Goal: Leave review/rating: Leave review/rating

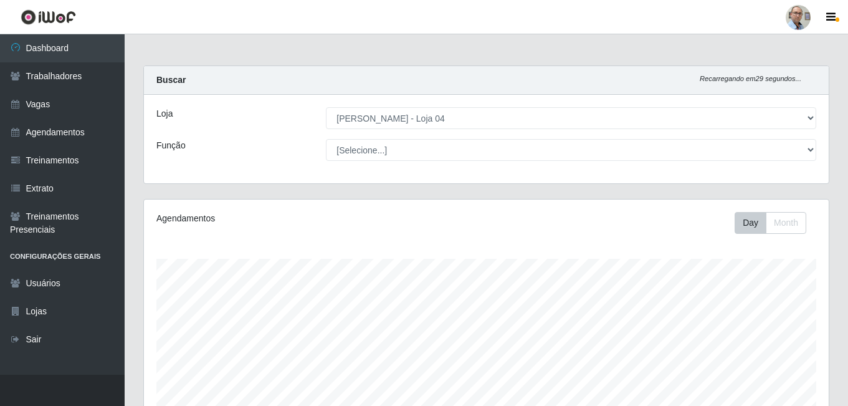
select select "251"
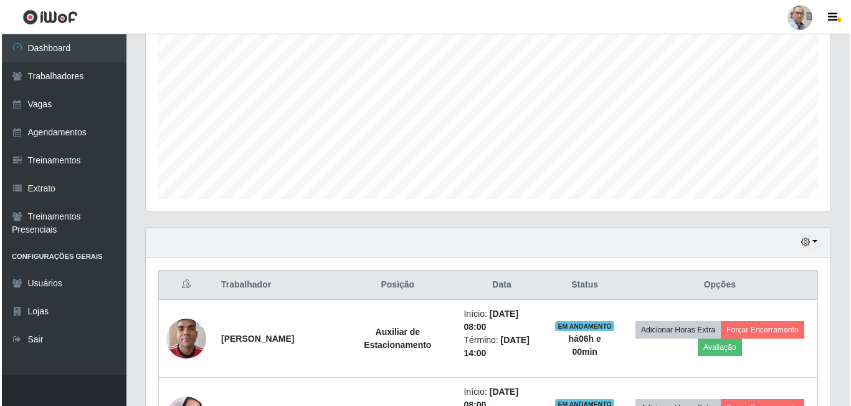
scroll to position [387, 0]
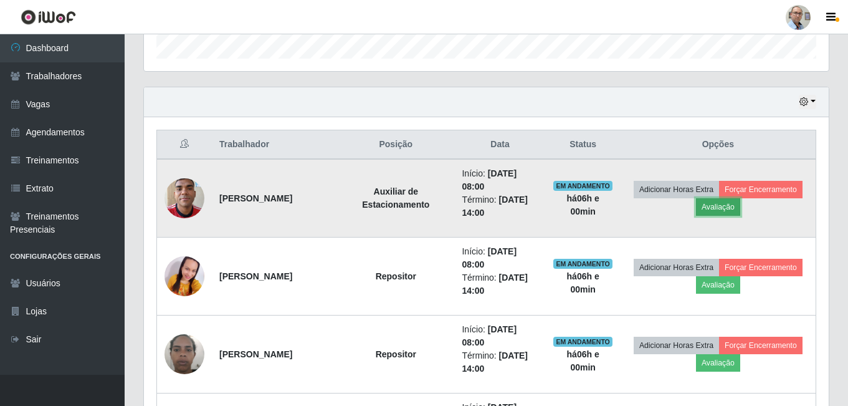
click at [724, 206] on button "Avaliação" at bounding box center [718, 206] width 44 height 17
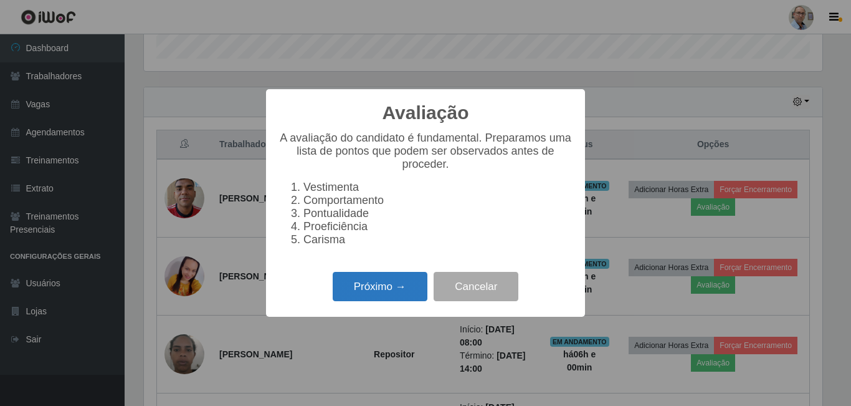
click at [375, 299] on button "Próximo →" at bounding box center [380, 286] width 95 height 29
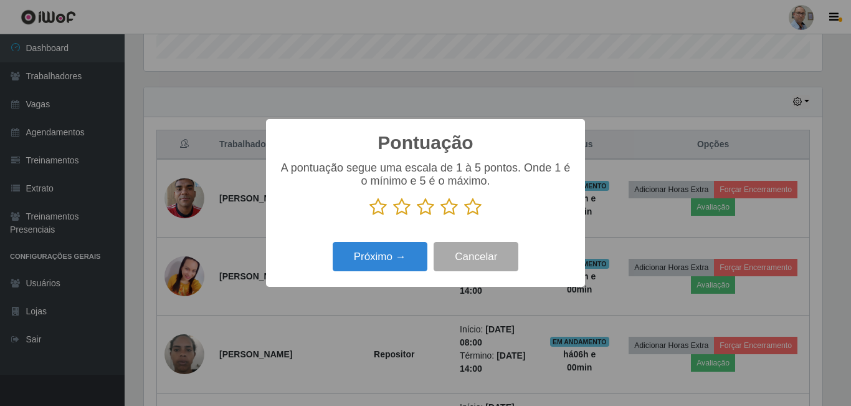
click at [471, 208] on icon at bounding box center [472, 207] width 17 height 19
click at [464, 216] on input "radio" at bounding box center [464, 216] width 0 height 0
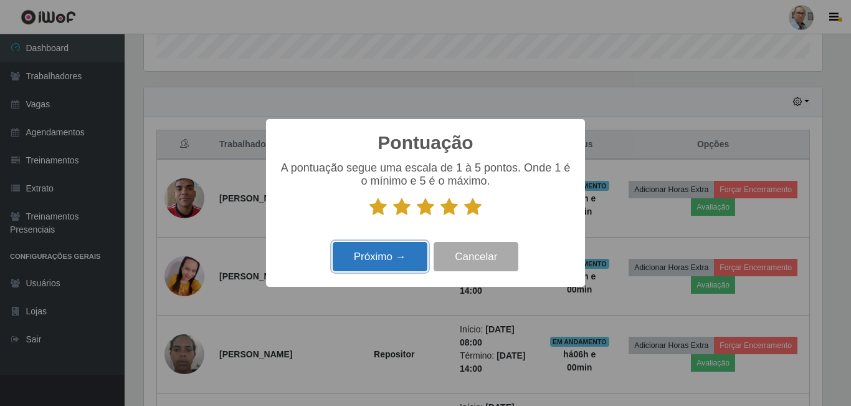
click at [398, 253] on button "Próximo →" at bounding box center [380, 256] width 95 height 29
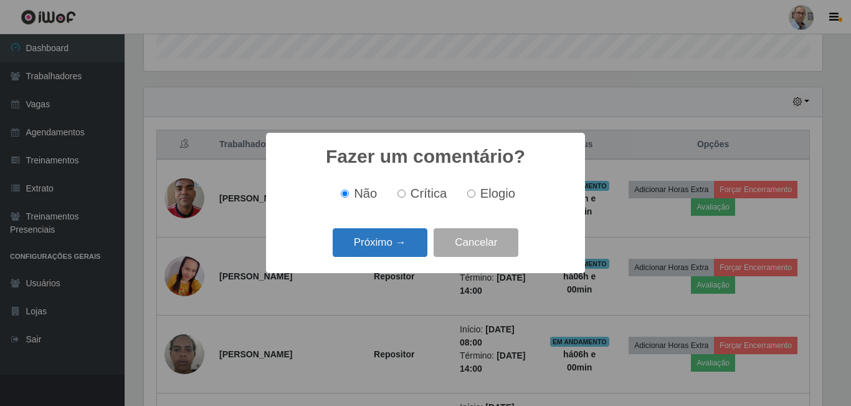
click at [401, 241] on button "Próximo →" at bounding box center [380, 242] width 95 height 29
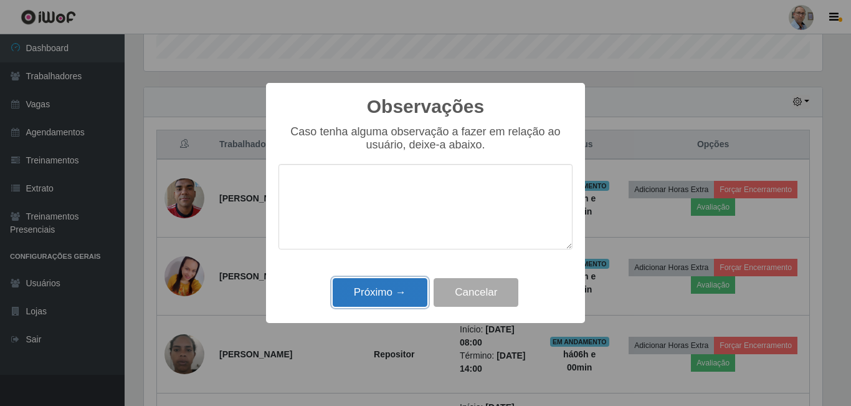
click at [393, 289] on button "Próximo →" at bounding box center [380, 292] width 95 height 29
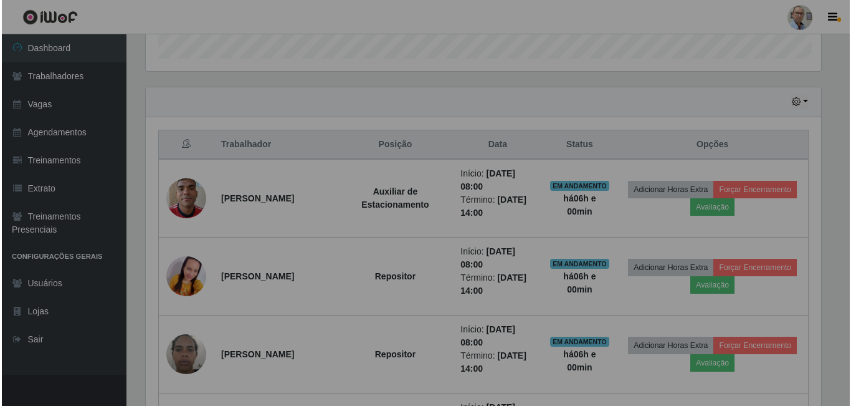
scroll to position [259, 685]
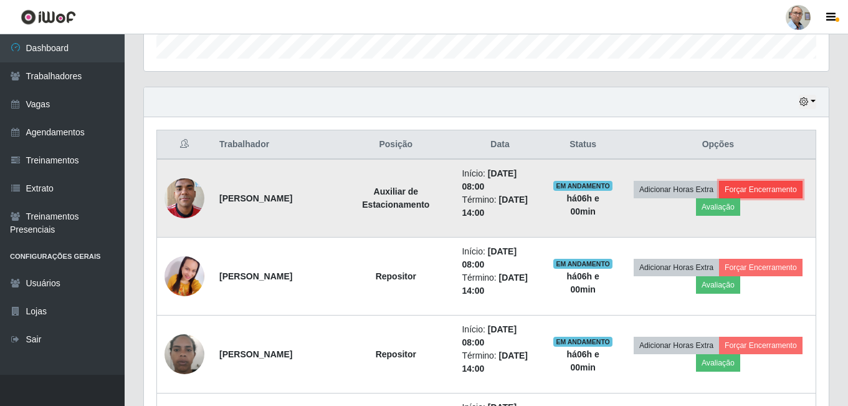
click at [745, 184] on button "Forçar Encerramento" at bounding box center [761, 189] width 84 height 17
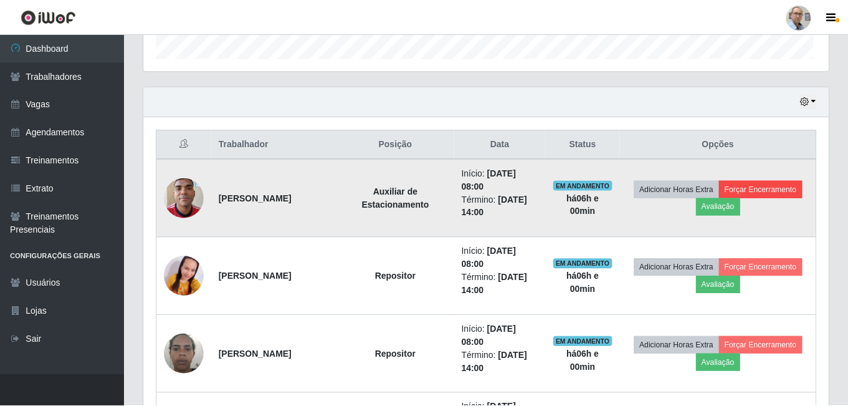
scroll to position [259, 679]
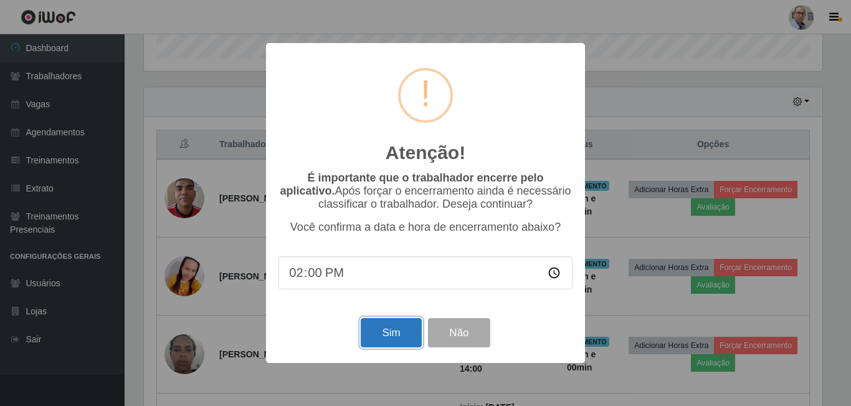
click at [394, 332] on button "Sim" at bounding box center [391, 332] width 60 height 29
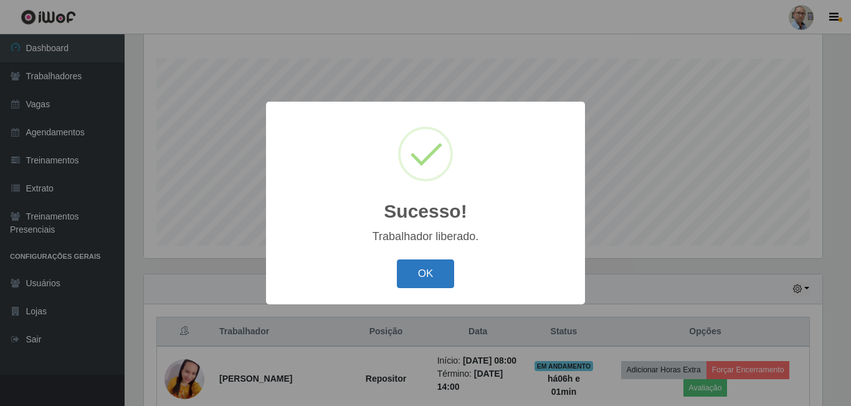
click at [429, 267] on button "OK" at bounding box center [426, 273] width 58 height 29
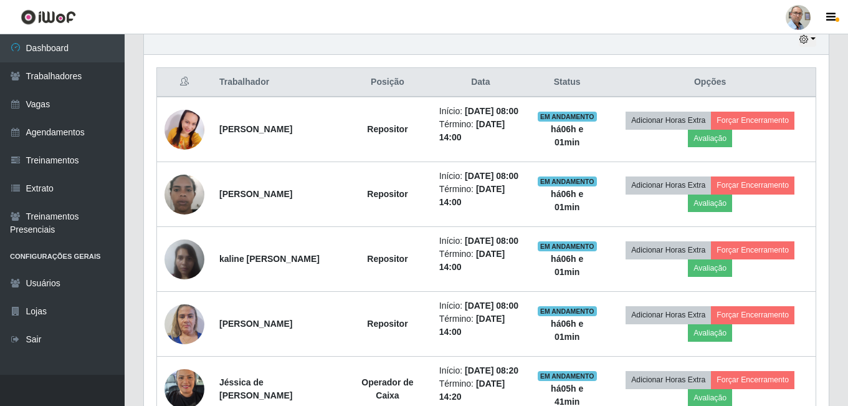
scroll to position [387, 0]
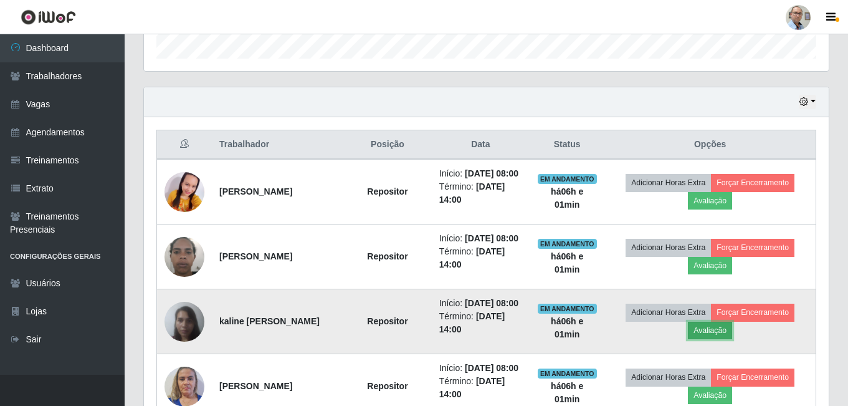
click at [722, 339] on button "Avaliação" at bounding box center [710, 330] width 44 height 17
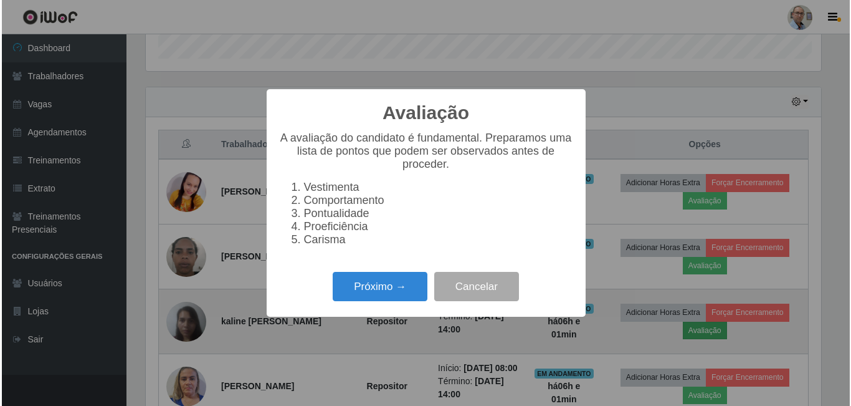
scroll to position [259, 679]
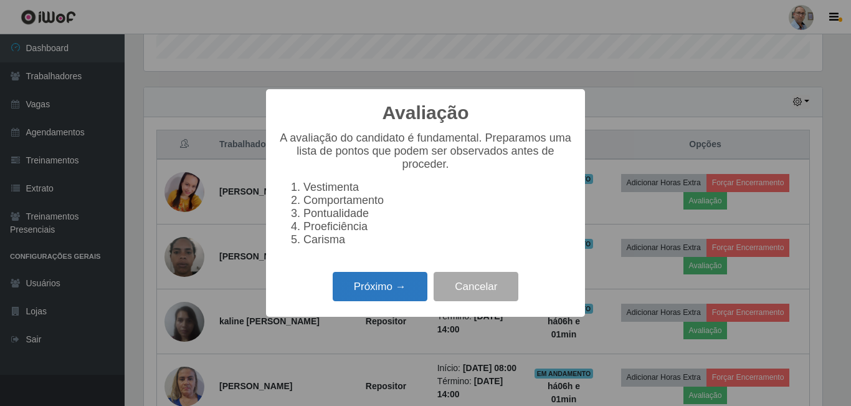
click at [380, 297] on button "Próximo →" at bounding box center [380, 286] width 95 height 29
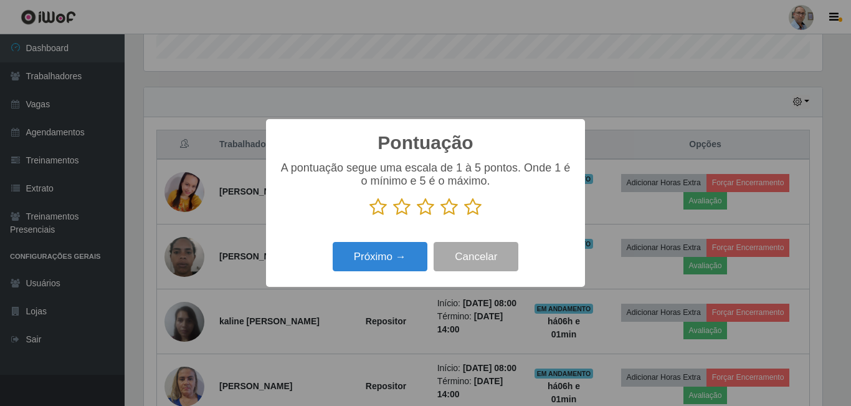
click at [479, 208] on icon at bounding box center [472, 207] width 17 height 19
click at [464, 216] on input "radio" at bounding box center [464, 216] width 0 height 0
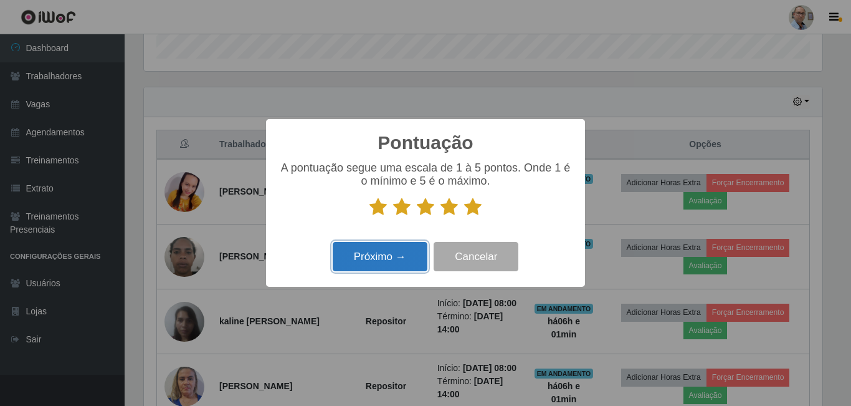
click at [393, 258] on button "Próximo →" at bounding box center [380, 256] width 95 height 29
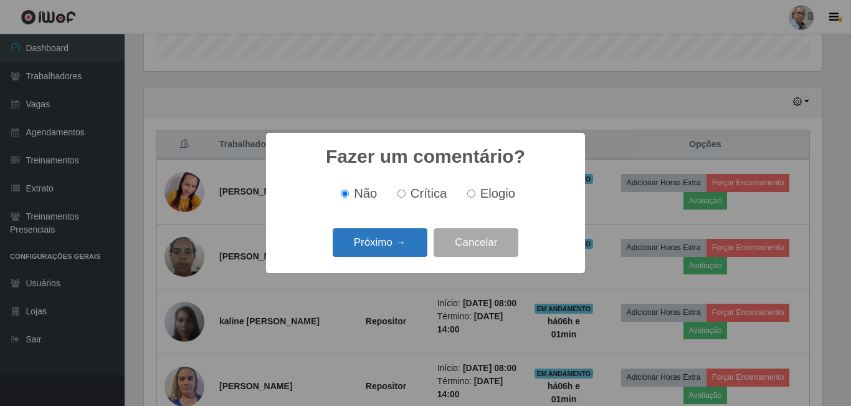
click at [395, 242] on button "Próximo →" at bounding box center [380, 242] width 95 height 29
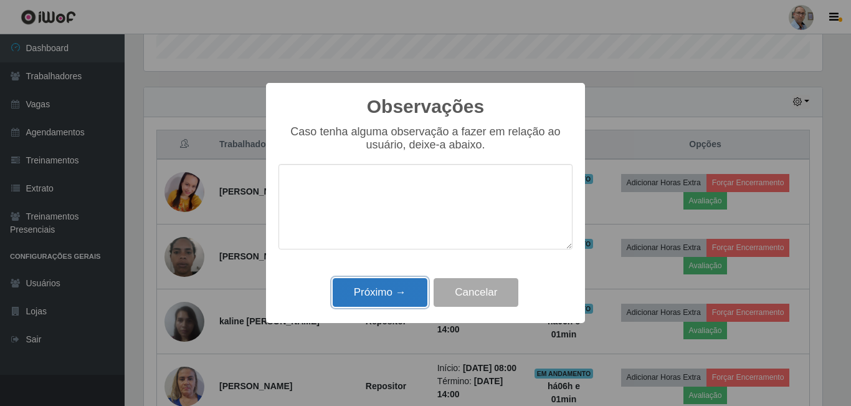
click at [406, 288] on button "Próximo →" at bounding box center [380, 292] width 95 height 29
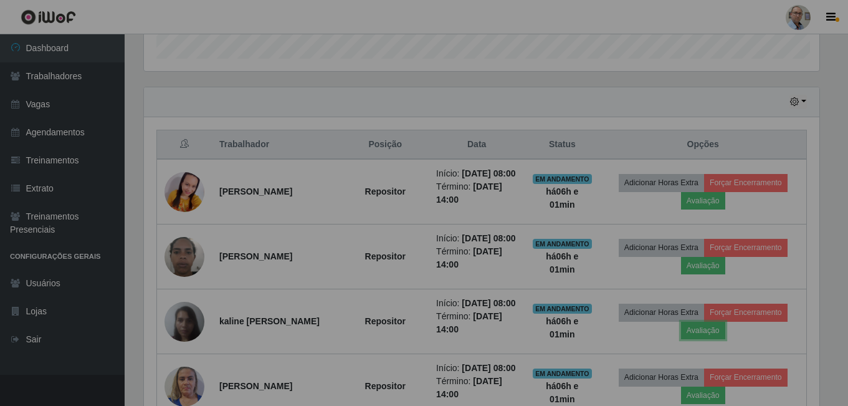
scroll to position [259, 685]
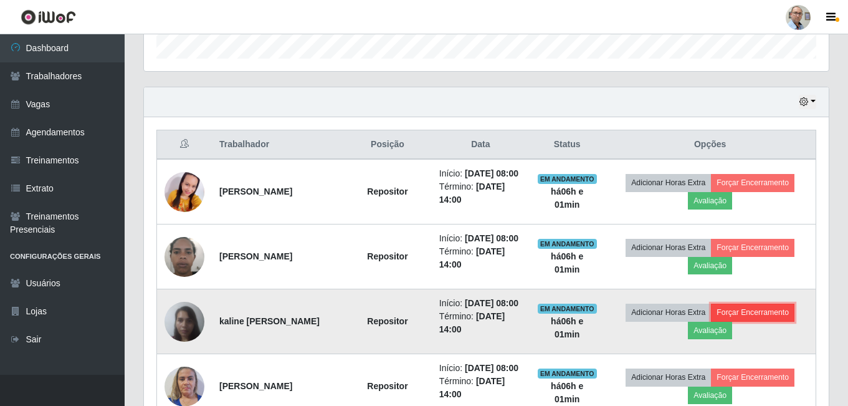
click at [744, 321] on button "Forçar Encerramento" at bounding box center [753, 312] width 84 height 17
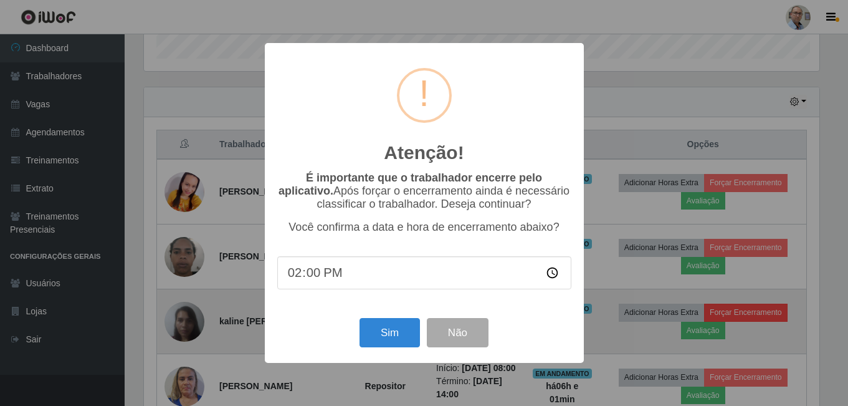
scroll to position [0, 0]
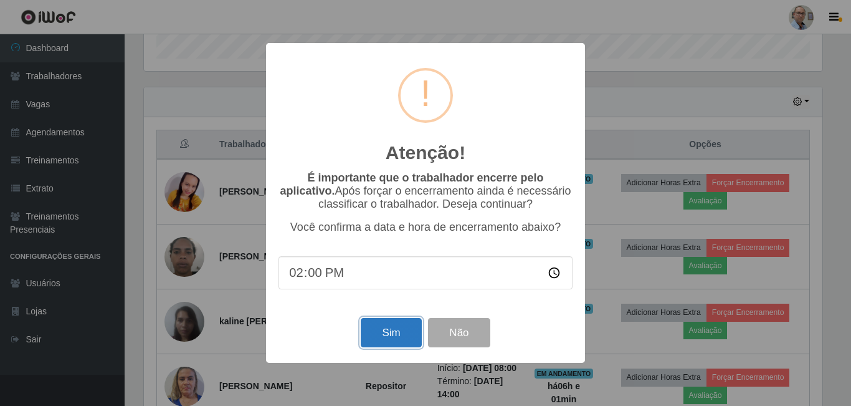
click at [378, 330] on button "Sim" at bounding box center [391, 332] width 60 height 29
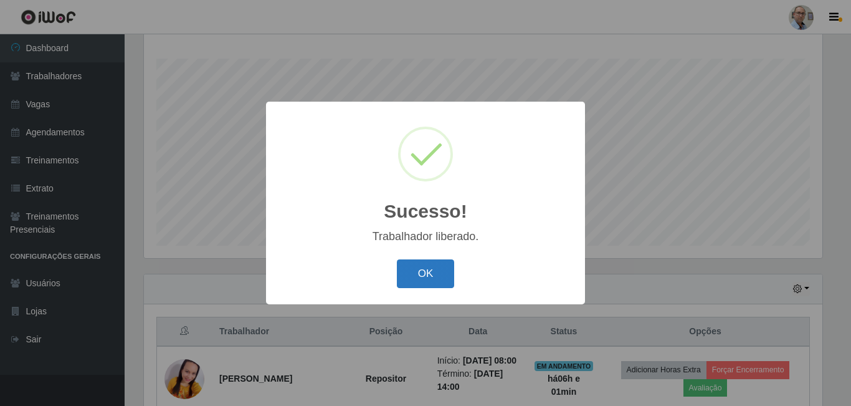
click at [428, 273] on button "OK" at bounding box center [426, 273] width 58 height 29
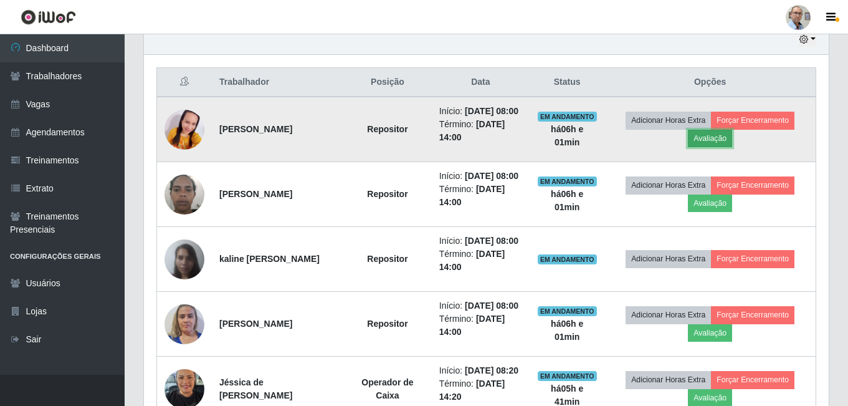
click at [722, 143] on button "Avaliação" at bounding box center [710, 138] width 44 height 17
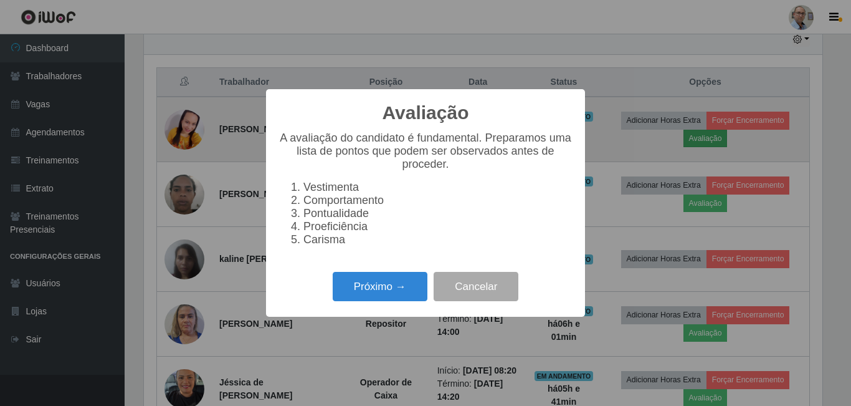
scroll to position [259, 679]
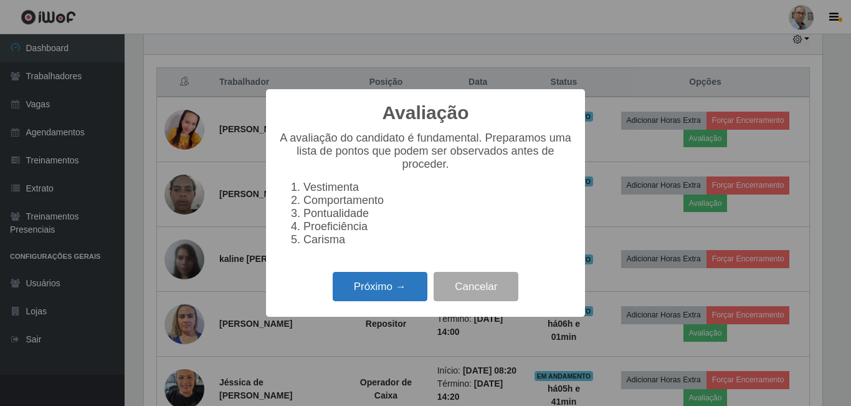
click at [394, 294] on button "Próximo →" at bounding box center [380, 286] width 95 height 29
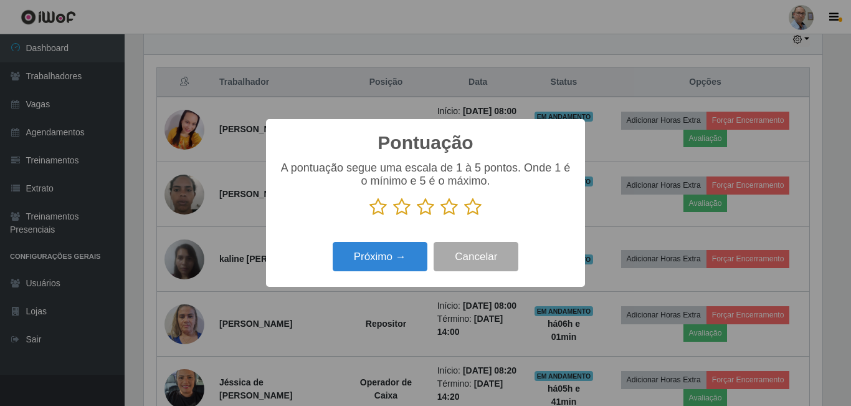
scroll to position [622960, 622540]
click at [476, 204] on icon at bounding box center [472, 207] width 17 height 19
click at [464, 216] on input "radio" at bounding box center [464, 216] width 0 height 0
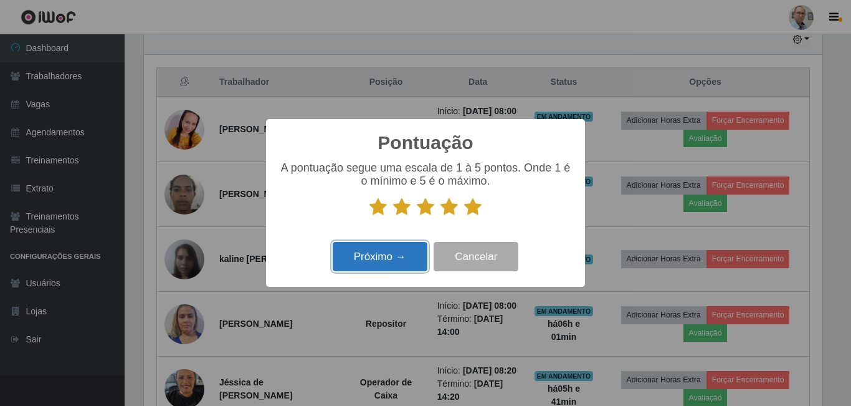
click at [403, 259] on button "Próximo →" at bounding box center [380, 256] width 95 height 29
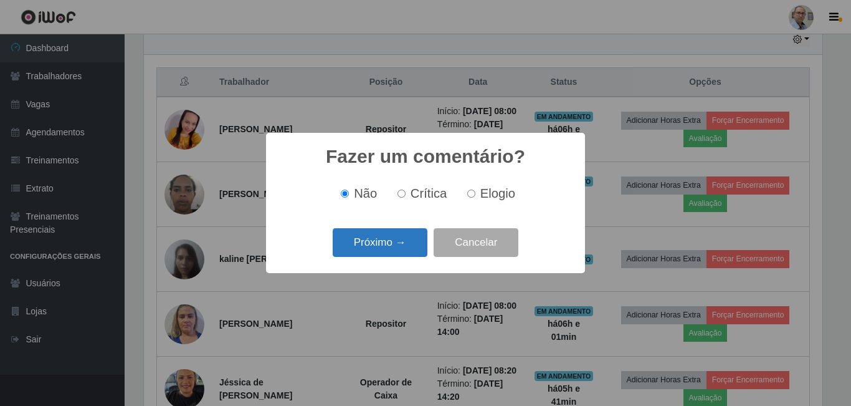
click at [407, 239] on button "Próximo →" at bounding box center [380, 242] width 95 height 29
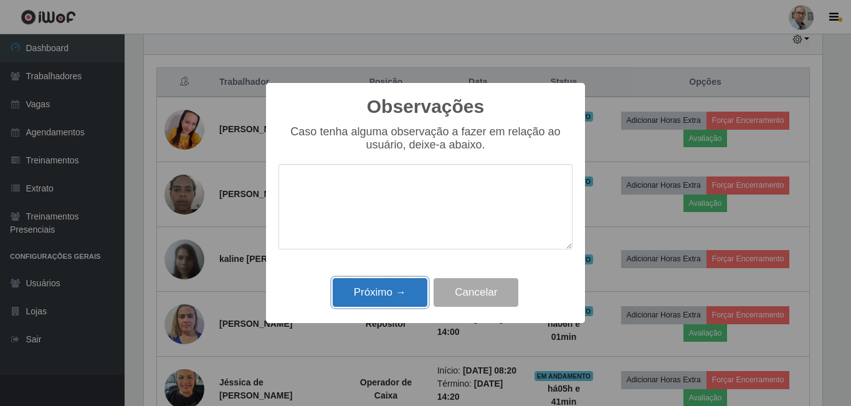
click at [398, 292] on button "Próximo →" at bounding box center [380, 292] width 95 height 29
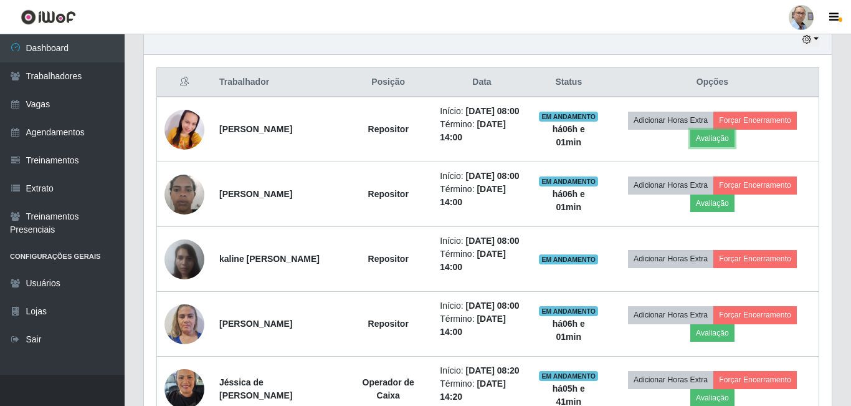
scroll to position [259, 685]
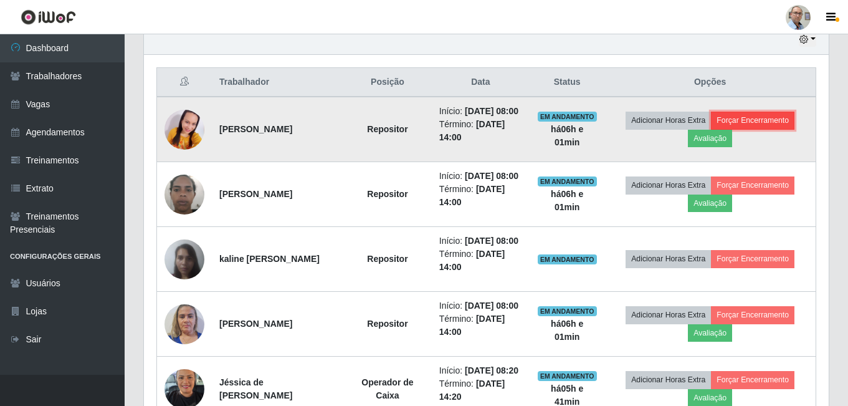
click at [756, 127] on button "Forçar Encerramento" at bounding box center [753, 120] width 84 height 17
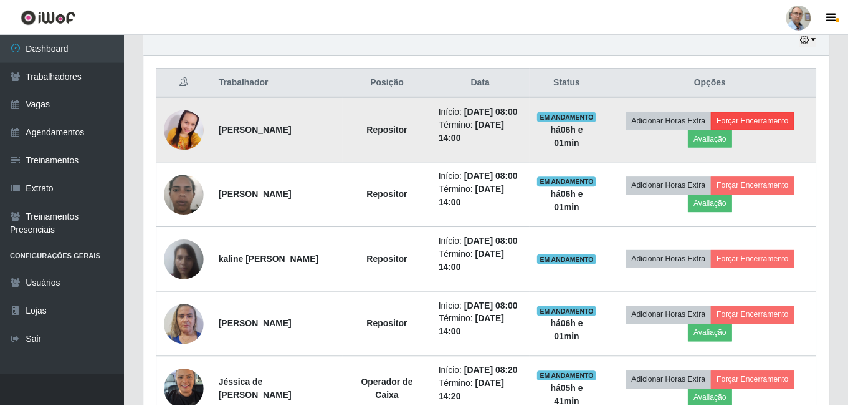
scroll to position [259, 679]
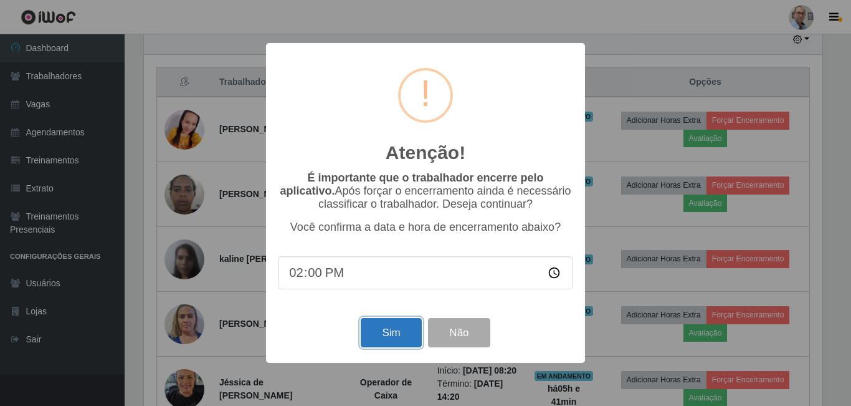
click at [401, 333] on button "Sim" at bounding box center [391, 332] width 60 height 29
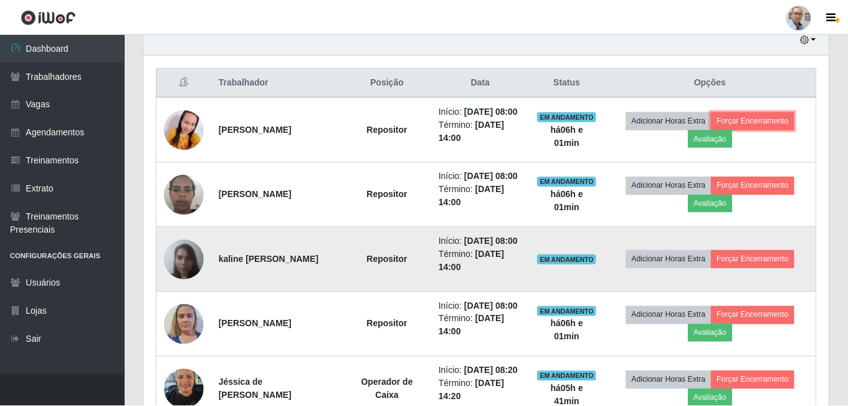
scroll to position [259, 685]
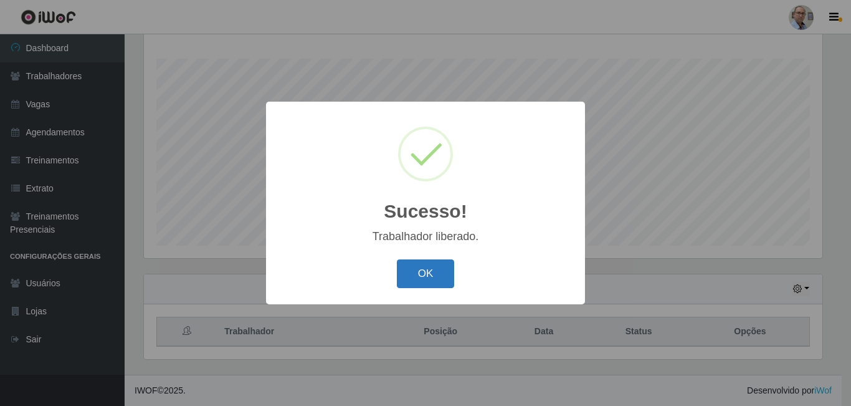
click at [419, 270] on button "OK" at bounding box center [426, 273] width 58 height 29
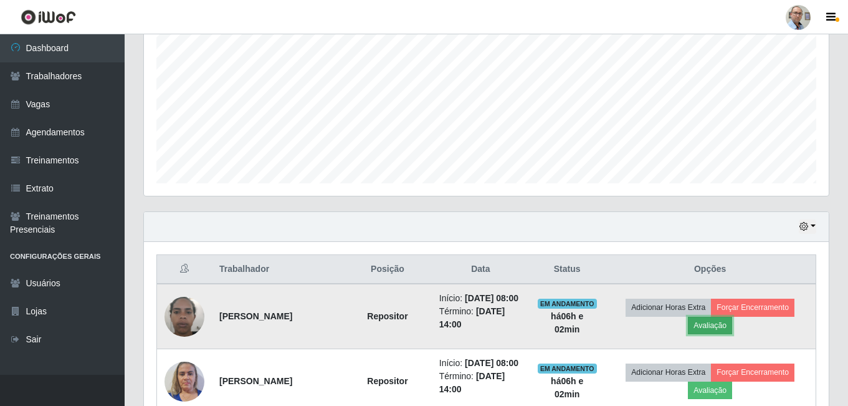
click at [717, 332] on button "Avaliação" at bounding box center [710, 325] width 44 height 17
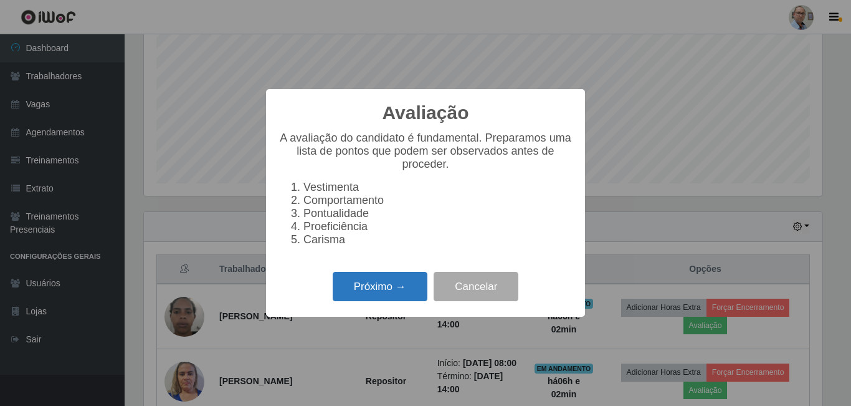
click at [383, 292] on button "Próximo →" at bounding box center [380, 286] width 95 height 29
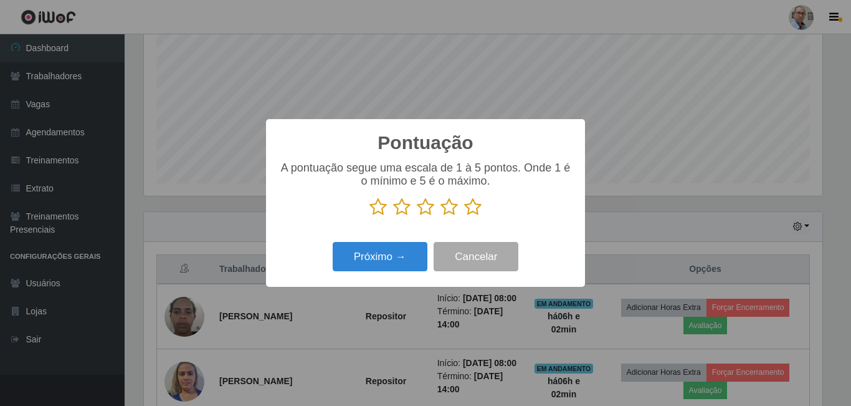
click at [472, 209] on icon at bounding box center [472, 207] width 17 height 19
click at [464, 216] on input "radio" at bounding box center [464, 216] width 0 height 0
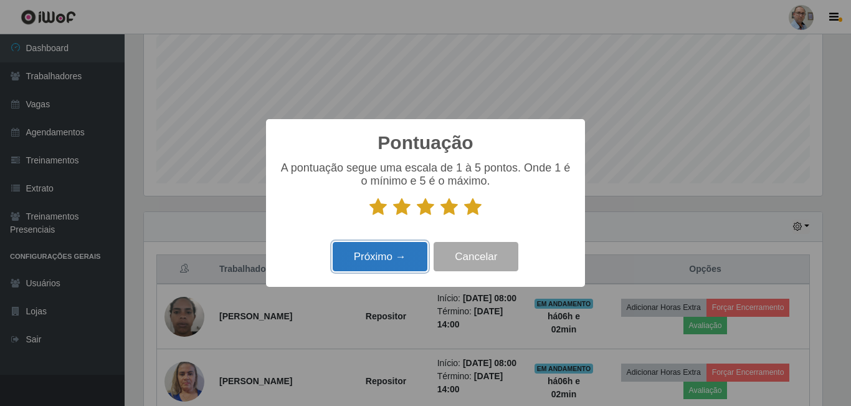
click at [393, 254] on button "Próximo →" at bounding box center [380, 256] width 95 height 29
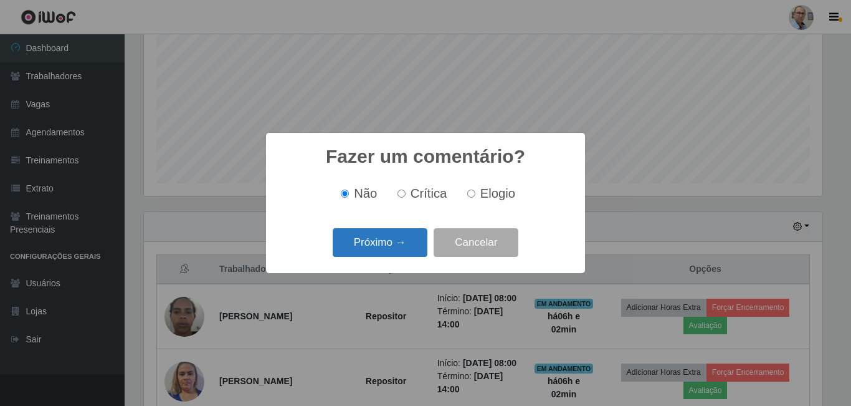
click at [394, 246] on button "Próximo →" at bounding box center [380, 242] width 95 height 29
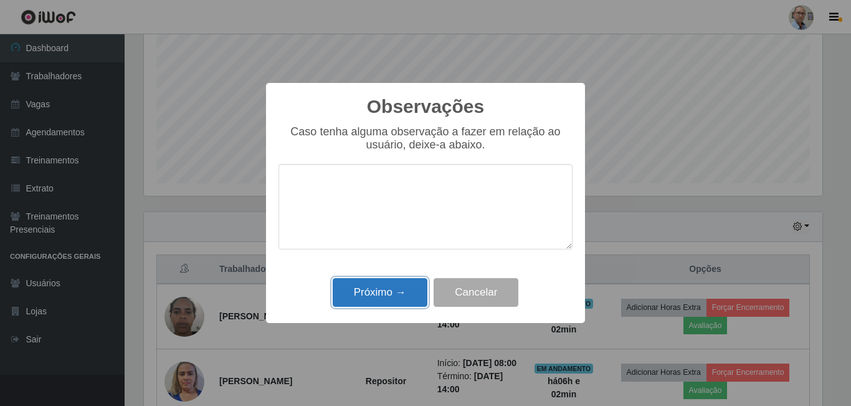
click at [396, 286] on button "Próximo →" at bounding box center [380, 292] width 95 height 29
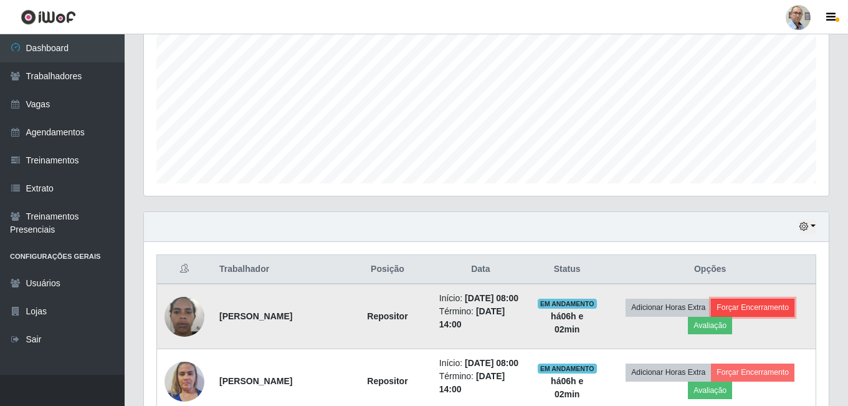
click at [750, 313] on button "Forçar Encerramento" at bounding box center [753, 307] width 84 height 17
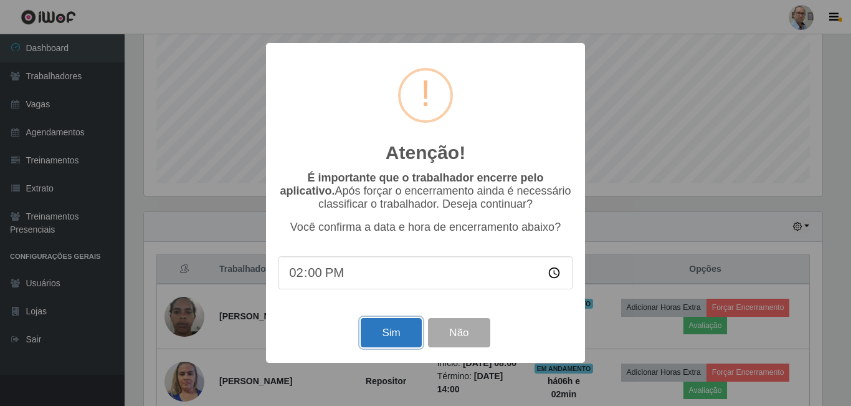
click at [406, 332] on button "Sim" at bounding box center [391, 332] width 60 height 29
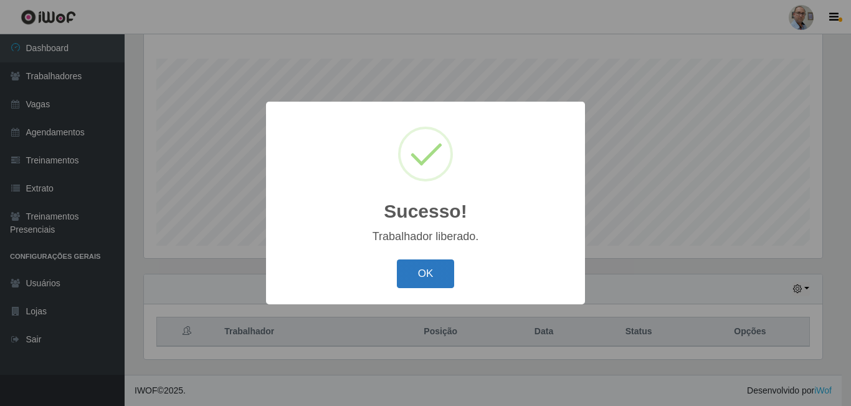
click at [439, 265] on button "OK" at bounding box center [426, 273] width 58 height 29
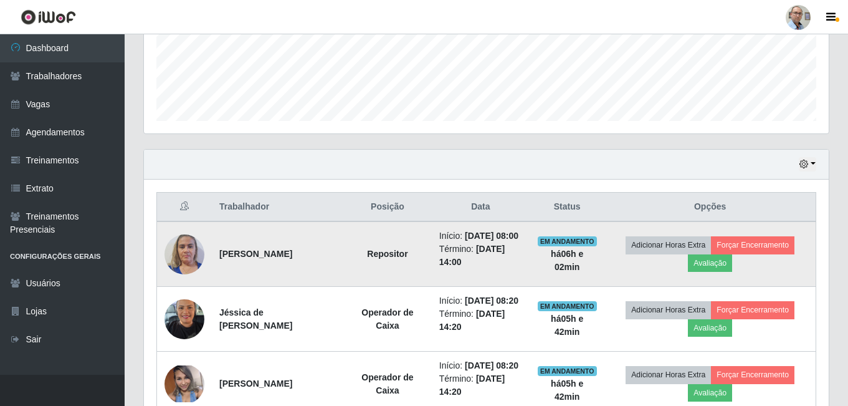
click at [189, 269] on img at bounding box center [185, 253] width 40 height 53
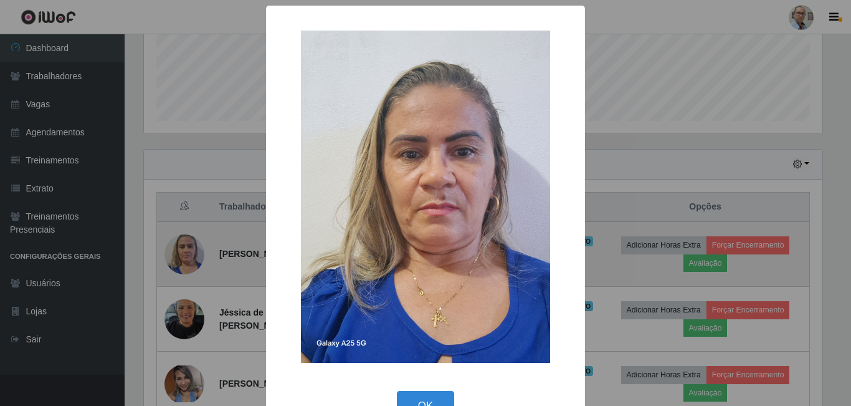
click at [189, 269] on div "× OK Cancel" at bounding box center [425, 203] width 851 height 406
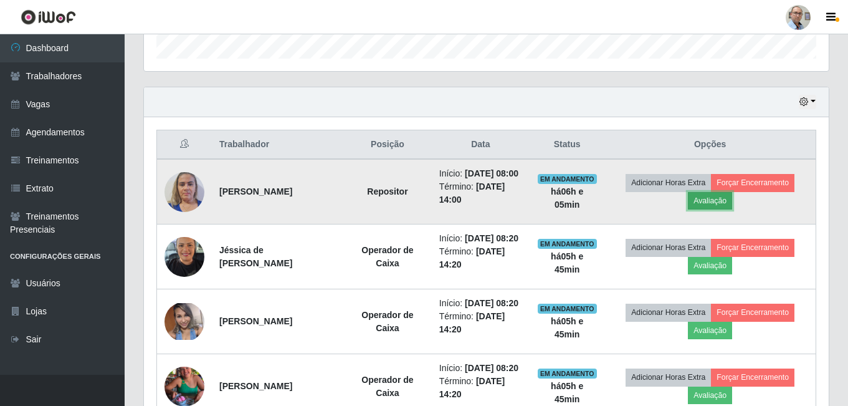
click at [725, 205] on button "Avaliação" at bounding box center [710, 200] width 44 height 17
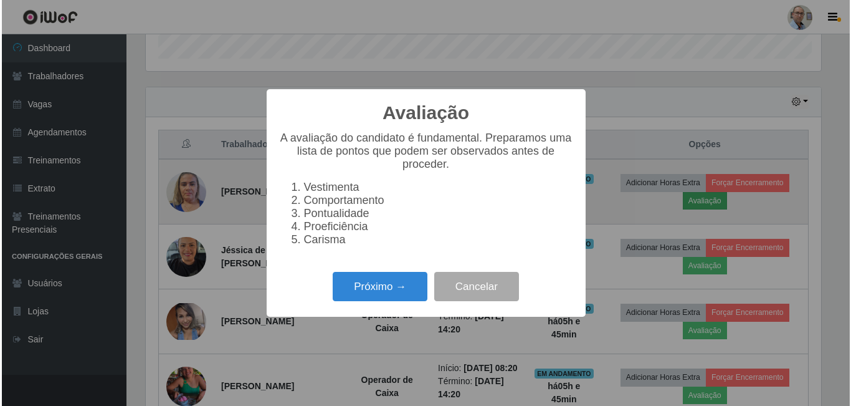
scroll to position [259, 679]
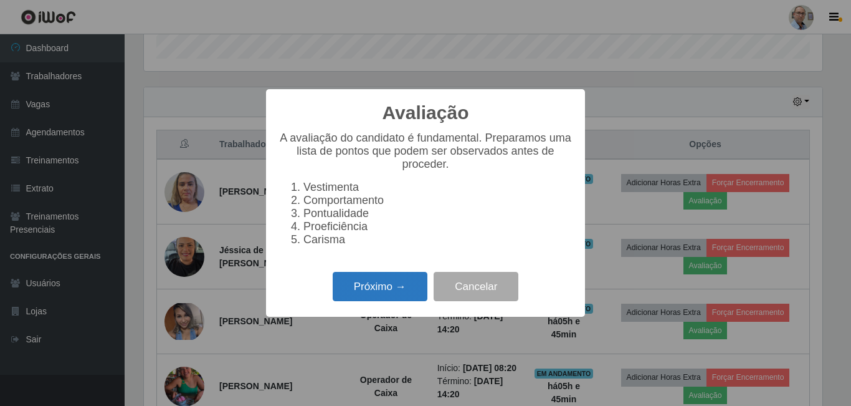
click at [368, 295] on button "Próximo →" at bounding box center [380, 286] width 95 height 29
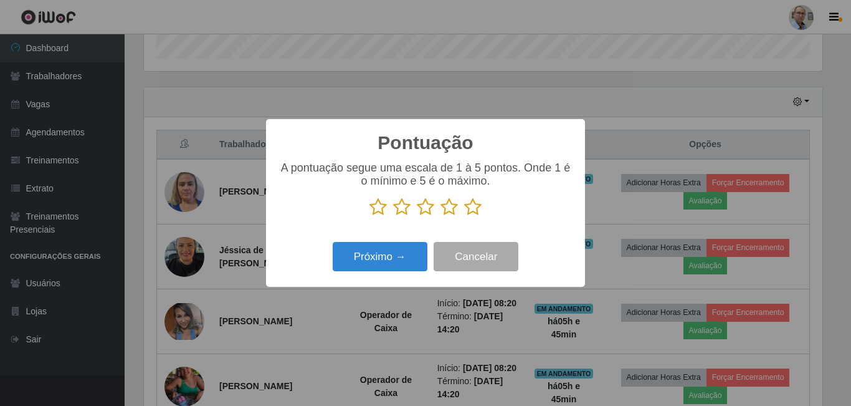
click at [474, 213] on icon at bounding box center [472, 207] width 17 height 19
click at [464, 216] on input "radio" at bounding box center [464, 216] width 0 height 0
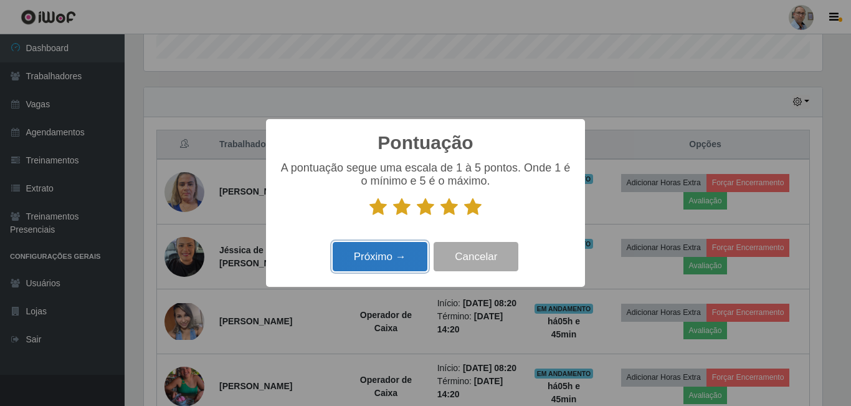
click at [413, 254] on button "Próximo →" at bounding box center [380, 256] width 95 height 29
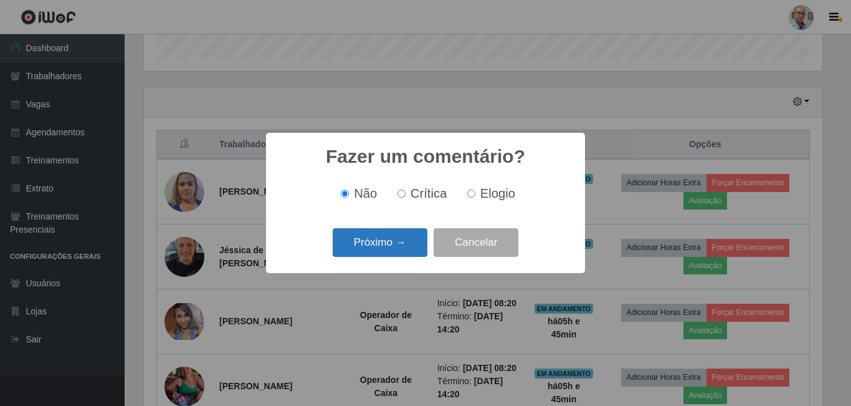
click at [416, 248] on button "Próximo →" at bounding box center [380, 242] width 95 height 29
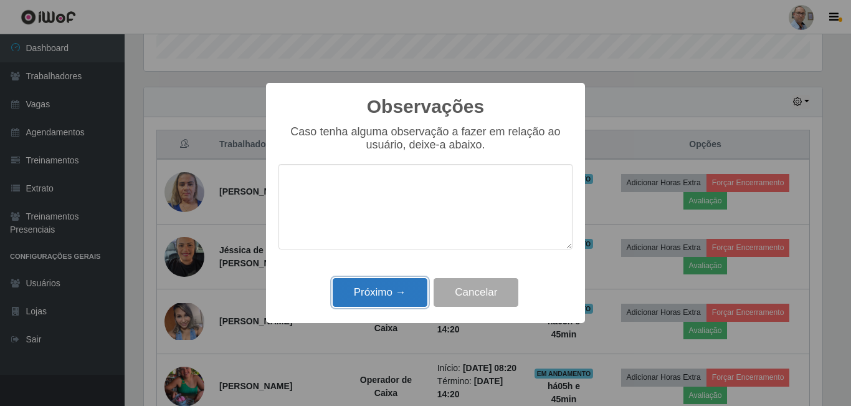
click at [391, 296] on button "Próximo →" at bounding box center [380, 292] width 95 height 29
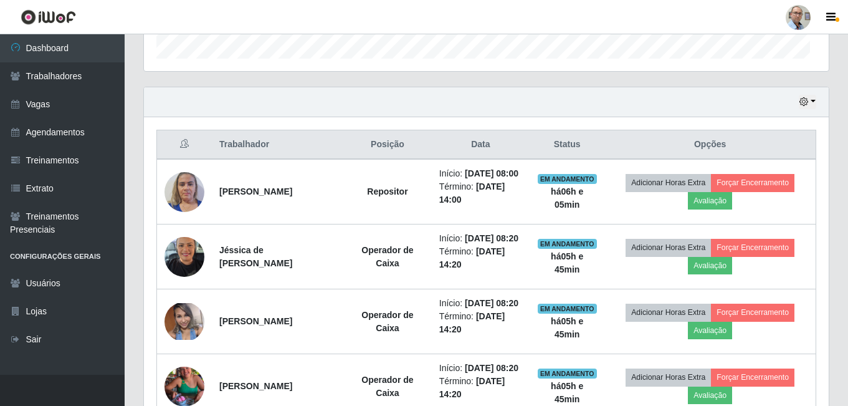
scroll to position [259, 685]
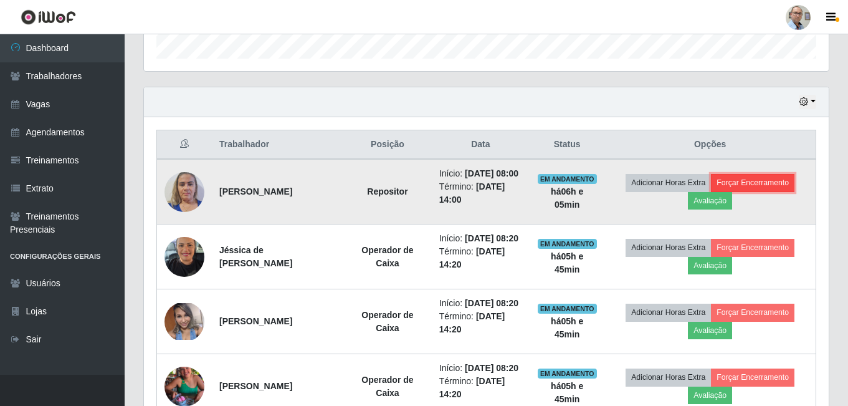
click at [749, 188] on button "Forçar Encerramento" at bounding box center [753, 182] width 84 height 17
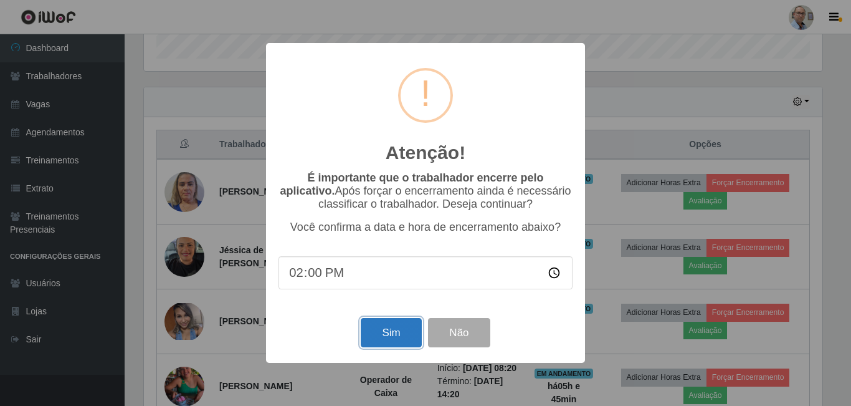
click at [383, 334] on button "Sim" at bounding box center [391, 332] width 60 height 29
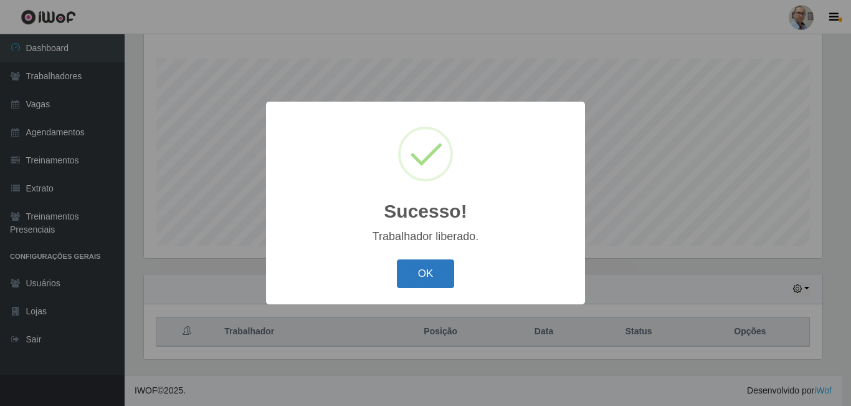
click at [426, 270] on button "OK" at bounding box center [426, 273] width 58 height 29
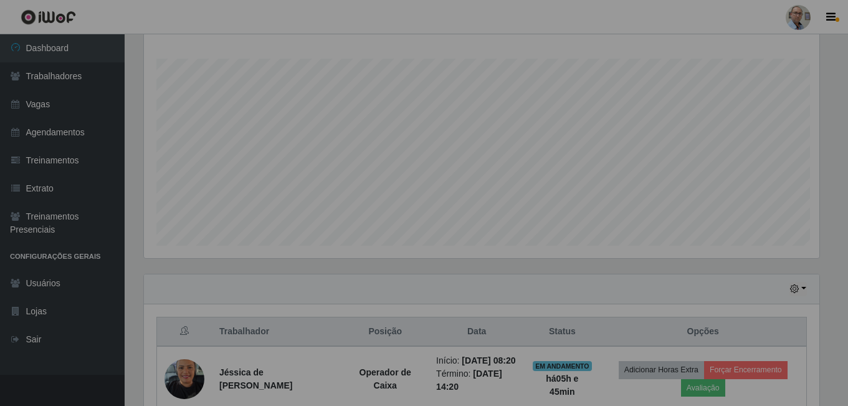
scroll to position [259, 685]
